Goal: Information Seeking & Learning: Learn about a topic

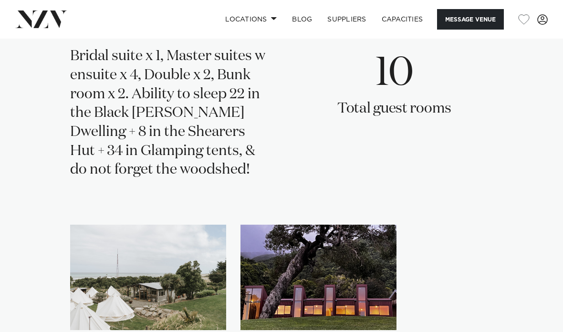
scroll to position [1497, 0]
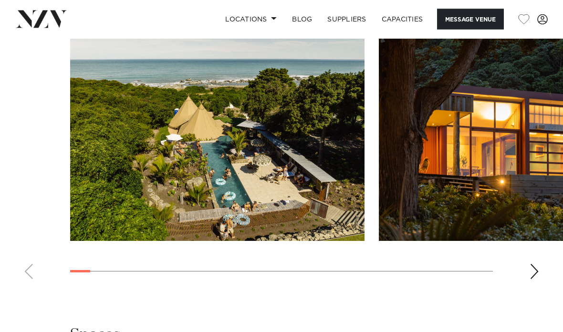
click at [536, 276] on div "Next slide" at bounding box center [534, 271] width 10 height 15
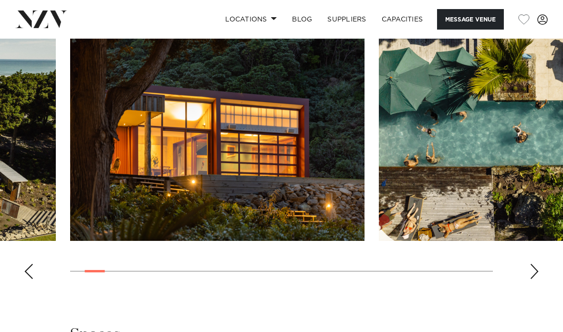
click at [536, 269] on div "Next slide" at bounding box center [534, 271] width 10 height 15
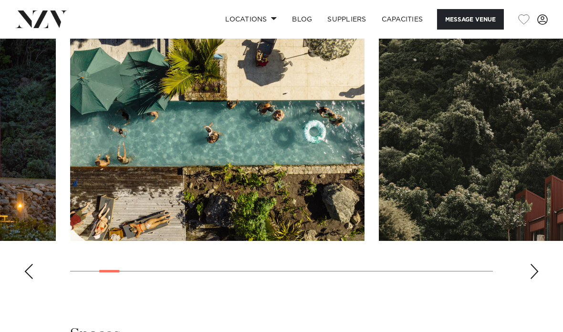
click at [532, 272] on div "Next slide" at bounding box center [534, 271] width 10 height 15
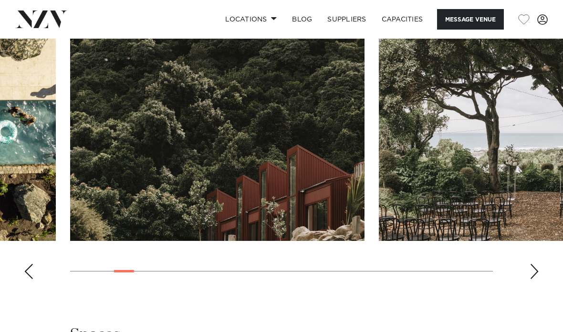
click at [539, 267] on swiper-container at bounding box center [281, 156] width 563 height 262
click at [531, 279] on div "Next slide" at bounding box center [534, 271] width 10 height 15
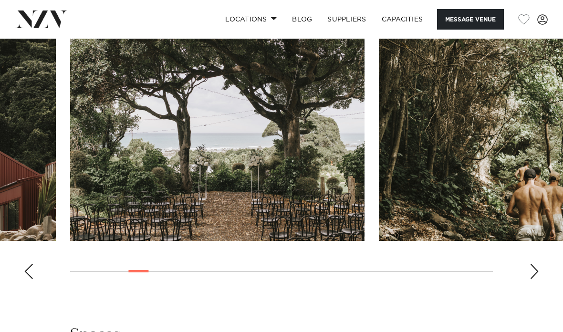
click at [533, 273] on div "Next slide" at bounding box center [534, 271] width 10 height 15
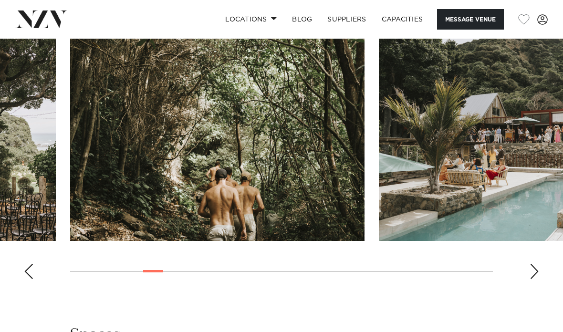
click at [530, 272] on div "Next slide" at bounding box center [534, 271] width 10 height 15
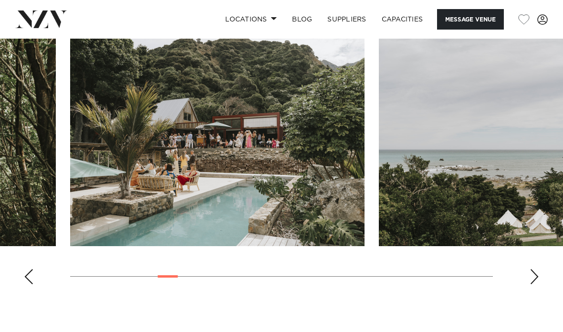
scroll to position [945, 0]
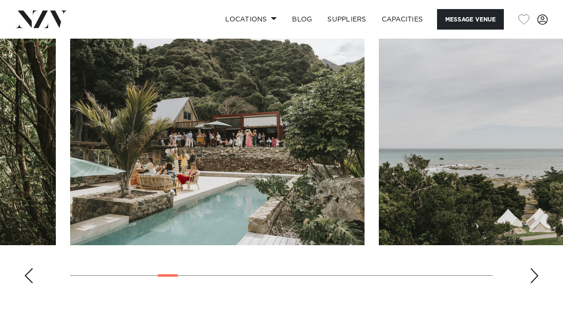
click at [517, 202] on img "8 / 29" at bounding box center [526, 137] width 294 height 216
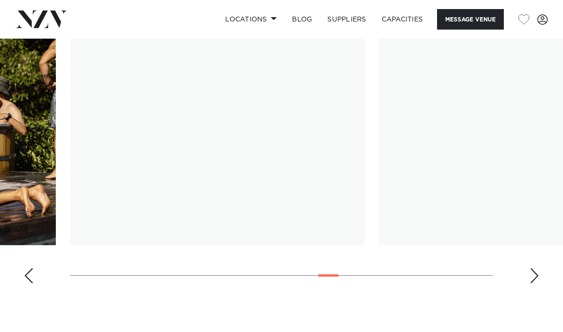
click at [266, 24] on link "Locations" at bounding box center [251, 19] width 67 height 21
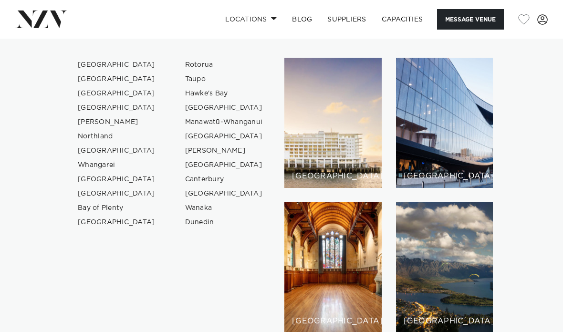
click at [376, 43] on ul "[GEOGRAPHIC_DATA] [GEOGRAPHIC_DATA] [GEOGRAPHIC_DATA] [GEOGRAPHIC_DATA] [GEOGRA…" at bounding box center [281, 195] width 563 height 313
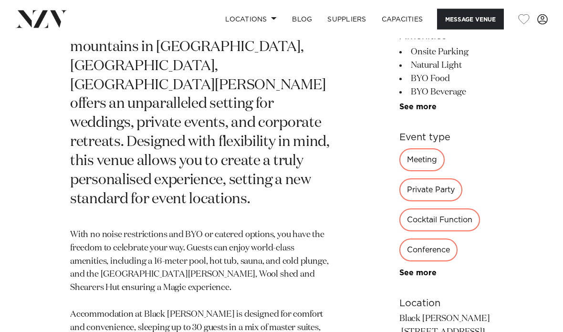
scroll to position [440, 0]
